Goal: Transaction & Acquisition: Purchase product/service

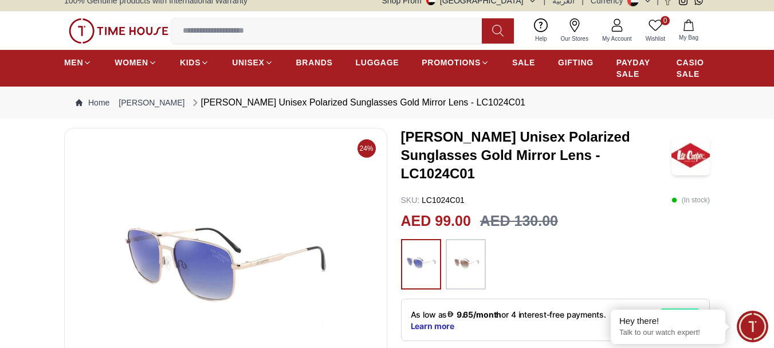
scroll to position [67, 0]
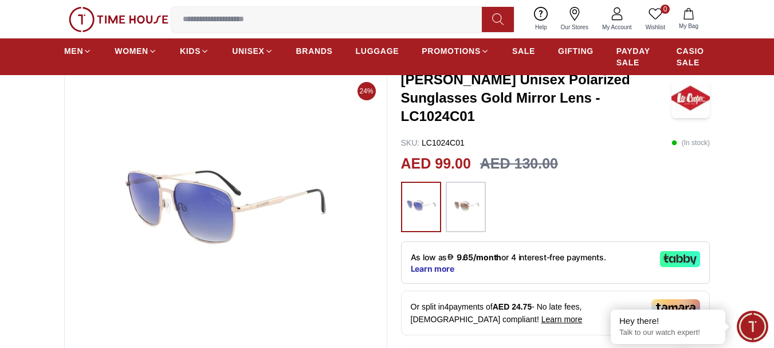
click at [473, 214] on img at bounding box center [465, 206] width 29 height 39
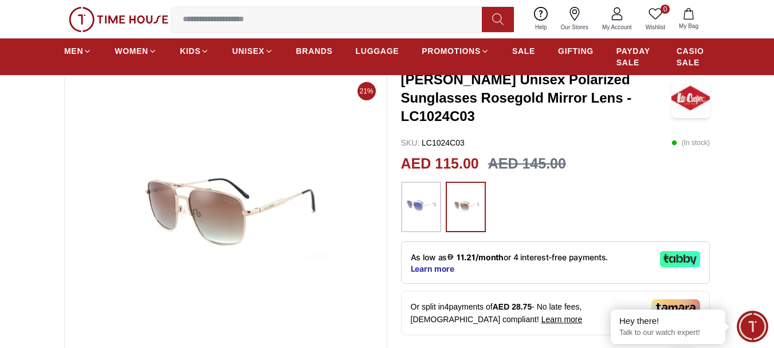
click at [216, 208] on img at bounding box center [226, 217] width 304 height 275
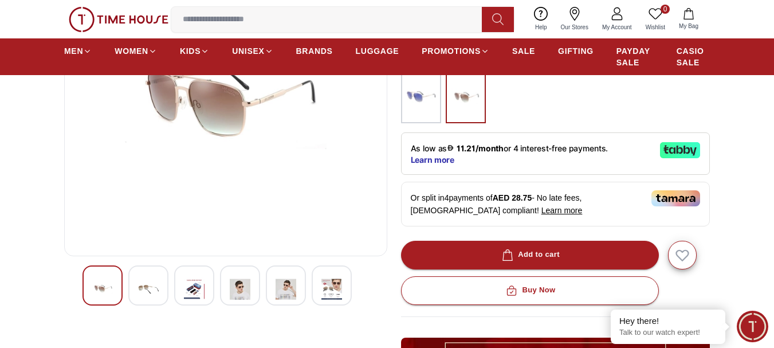
scroll to position [143, 0]
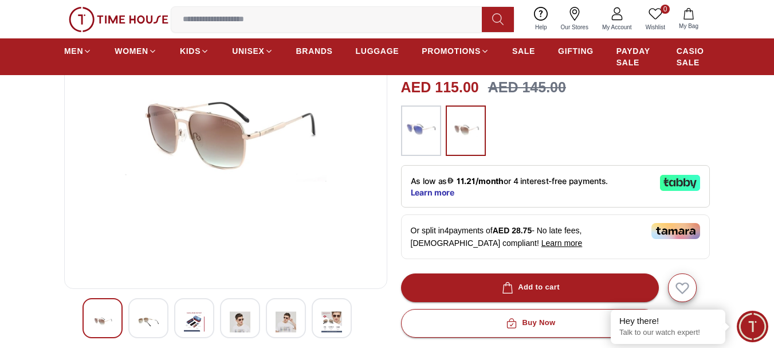
click at [150, 319] on img at bounding box center [148, 322] width 21 height 28
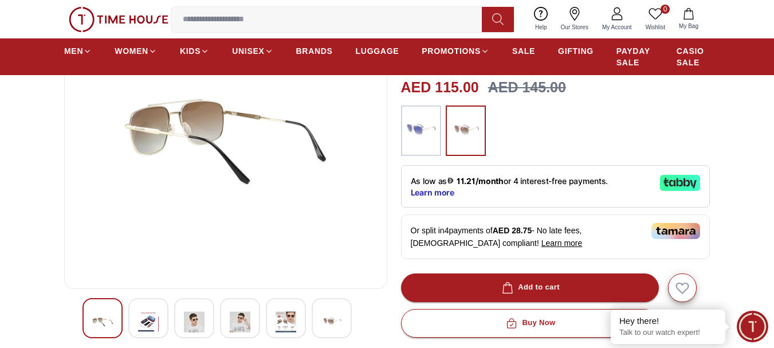
click at [195, 318] on img at bounding box center [194, 322] width 21 height 28
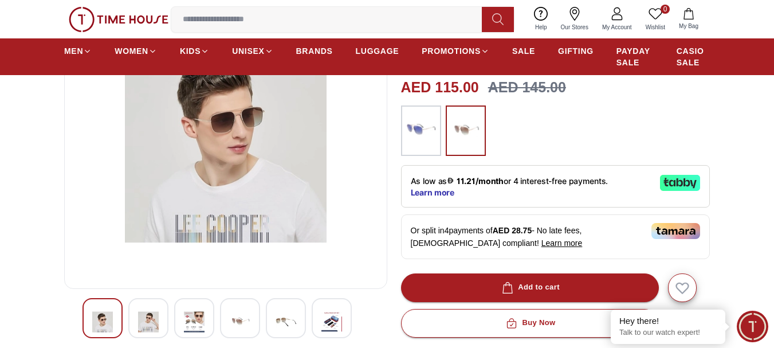
click at [241, 317] on img at bounding box center [240, 322] width 21 height 28
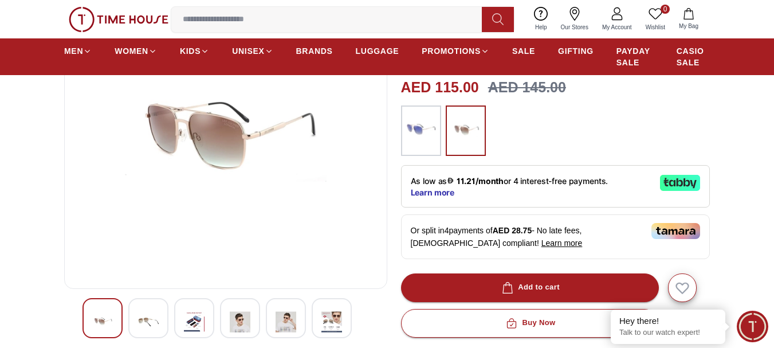
click at [282, 316] on img at bounding box center [285, 322] width 21 height 28
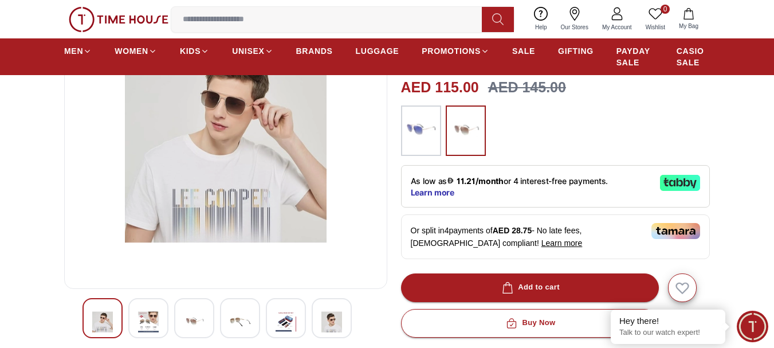
click at [273, 317] on div at bounding box center [286, 318] width 40 height 40
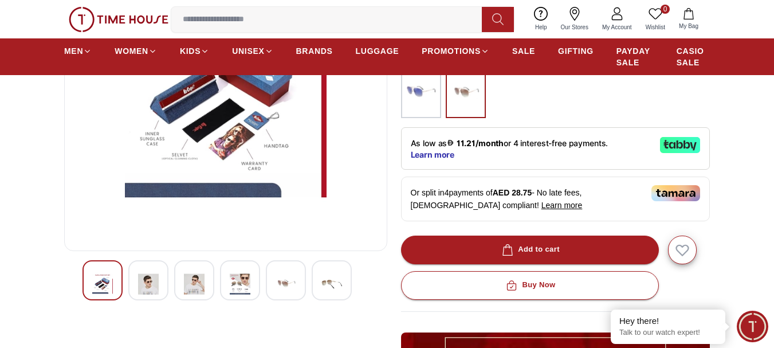
scroll to position [182, 0]
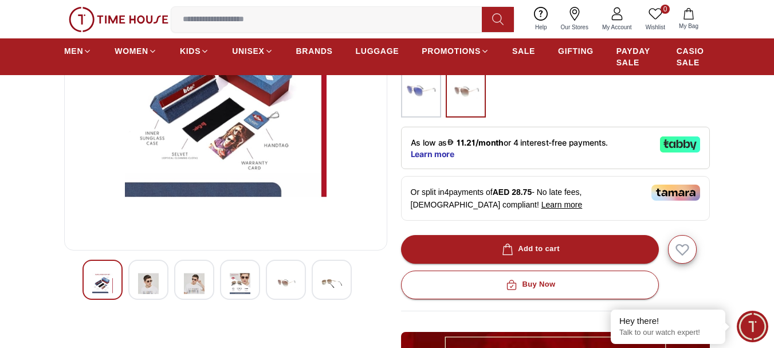
click at [294, 273] on img at bounding box center [285, 283] width 21 height 28
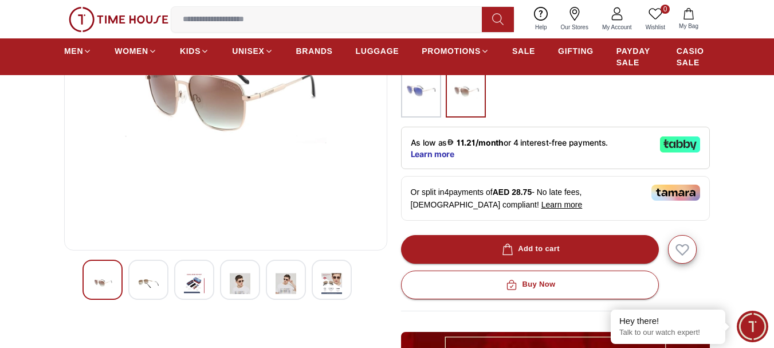
click at [319, 275] on div at bounding box center [332, 279] width 40 height 40
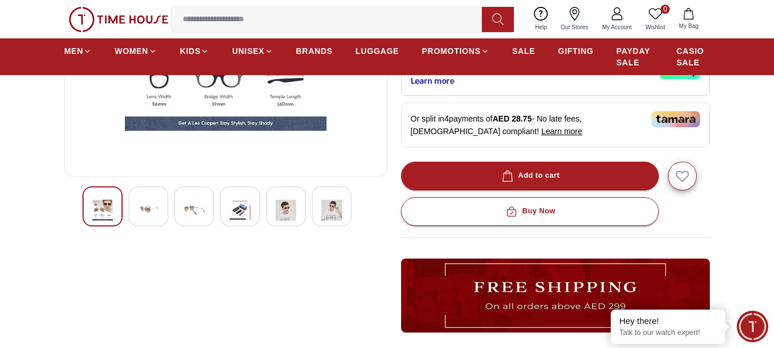
scroll to position [286, 0]
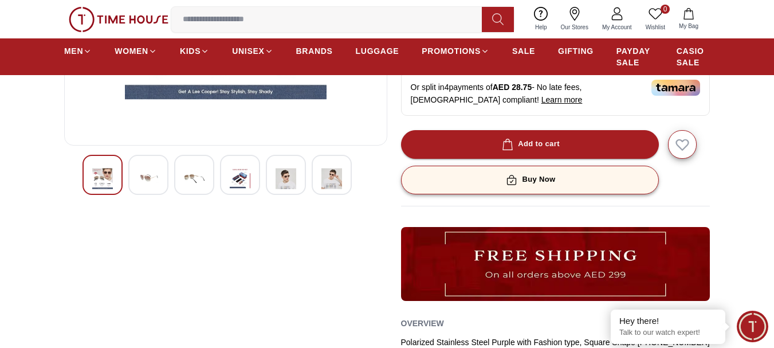
click at [540, 174] on div "Buy Now" at bounding box center [529, 179] width 52 height 13
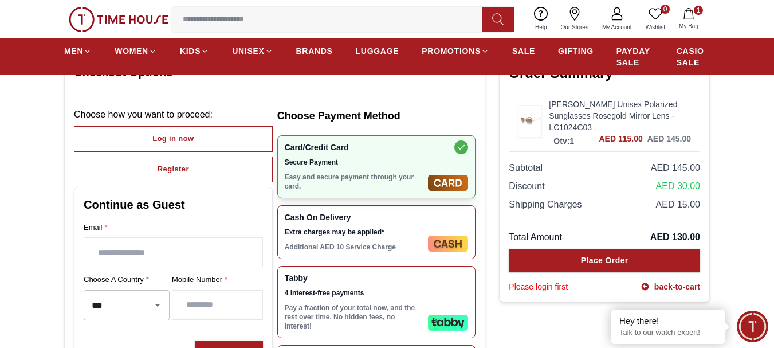
scroll to position [96, 0]
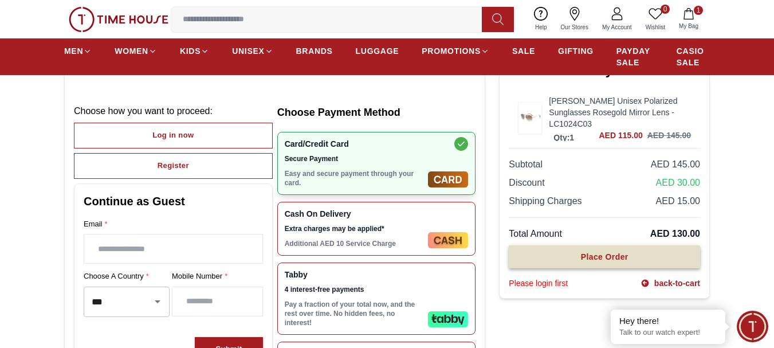
click at [558, 260] on button "Place Order" at bounding box center [604, 256] width 191 height 23
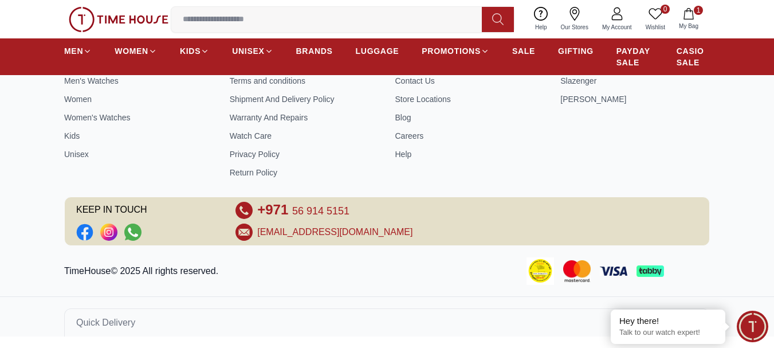
scroll to position [0, 0]
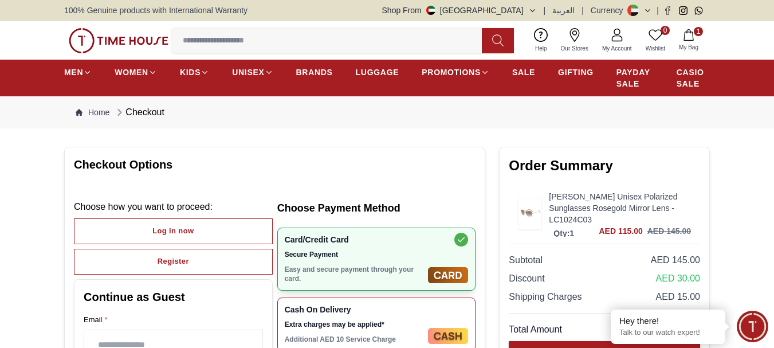
click at [574, 42] on link "Our Stores" at bounding box center [574, 40] width 41 height 29
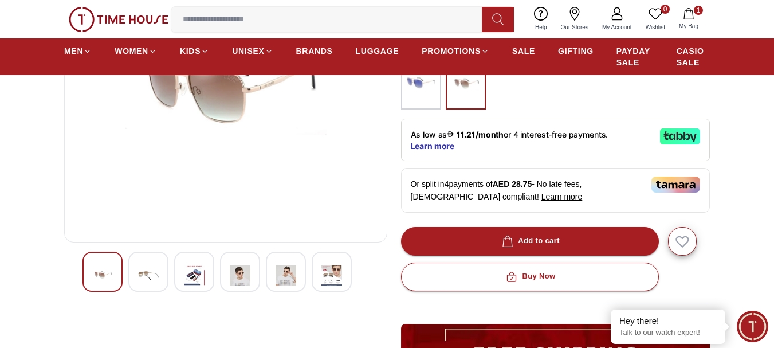
scroll to position [200, 0]
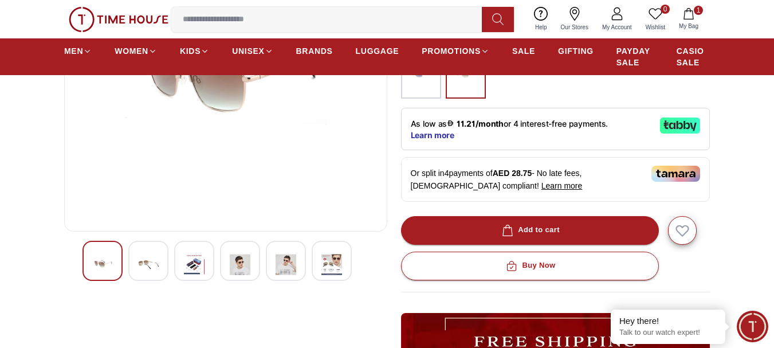
click at [148, 269] on img at bounding box center [148, 264] width 21 height 28
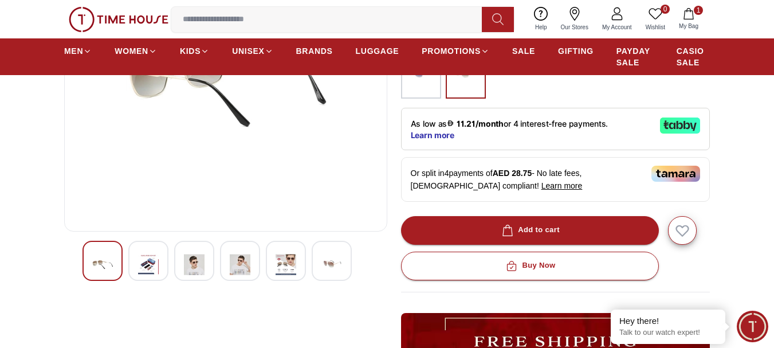
click at [200, 269] on img at bounding box center [194, 264] width 21 height 28
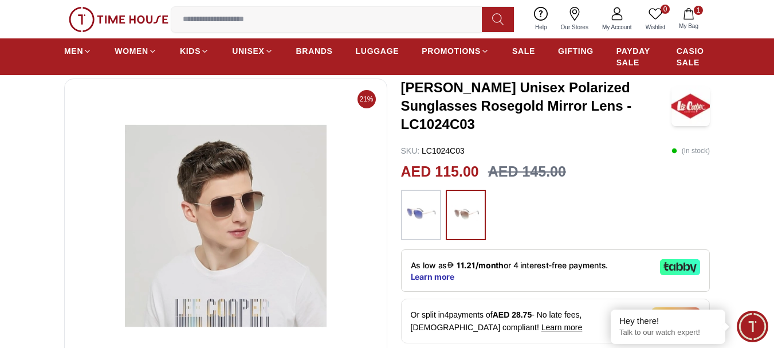
scroll to position [57, 0]
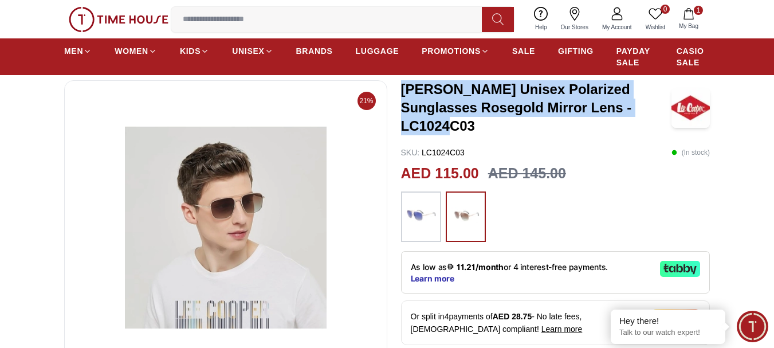
drag, startPoint x: 404, startPoint y: 84, endPoint x: 475, endPoint y: 132, distance: 85.8
click at [475, 132] on h3 "[PERSON_NAME] Unisex Polarized Sunglasses Rosegold Mirror Lens - LC1024C03" at bounding box center [536, 107] width 271 height 55
